Goal: Information Seeking & Learning: Understand process/instructions

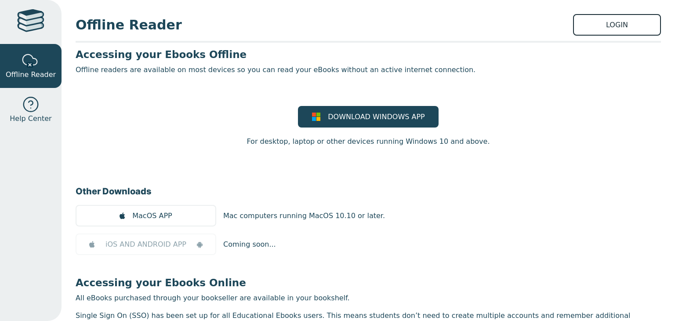
click at [573, 17] on link "LOGIN" at bounding box center [617, 25] width 88 height 22
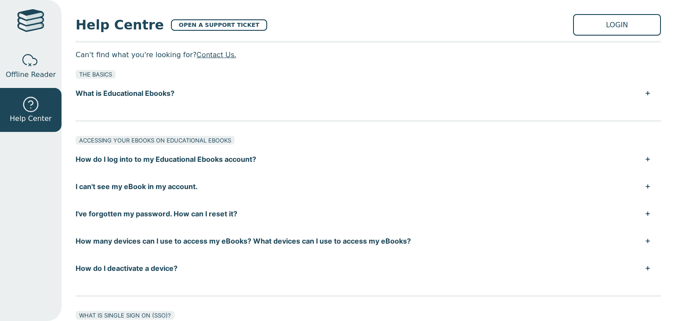
click at [238, 163] on button "How do I log into to my Educational Ebooks account?" at bounding box center [369, 159] width 586 height 27
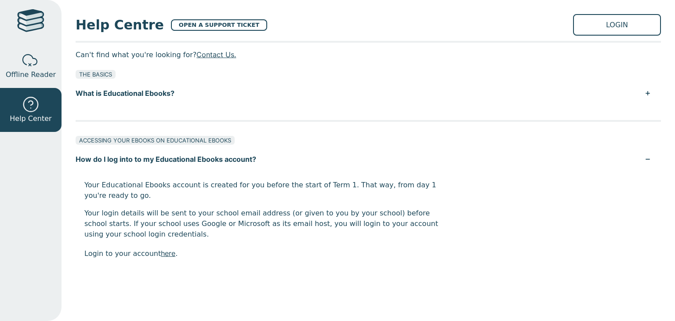
click at [257, 155] on button "How do I log into to my Educational Ebooks account?" at bounding box center [369, 159] width 586 height 27
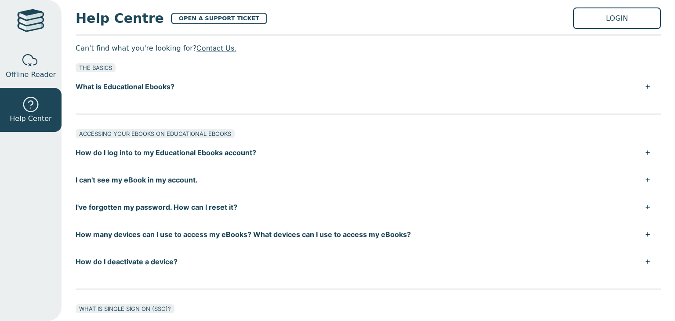
scroll to position [18, 0]
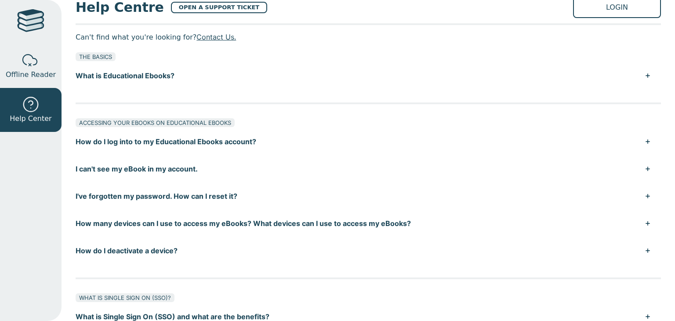
drag, startPoint x: 234, startPoint y: 230, endPoint x: 30, endPoint y: 13, distance: 297.9
click at [30, 13] on div at bounding box center [30, 21] width 27 height 25
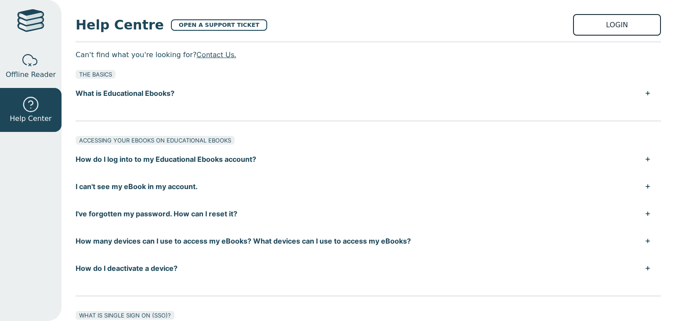
click at [618, 16] on link "LOGIN" at bounding box center [617, 25] width 88 height 22
